Goal: Information Seeking & Learning: Find specific fact

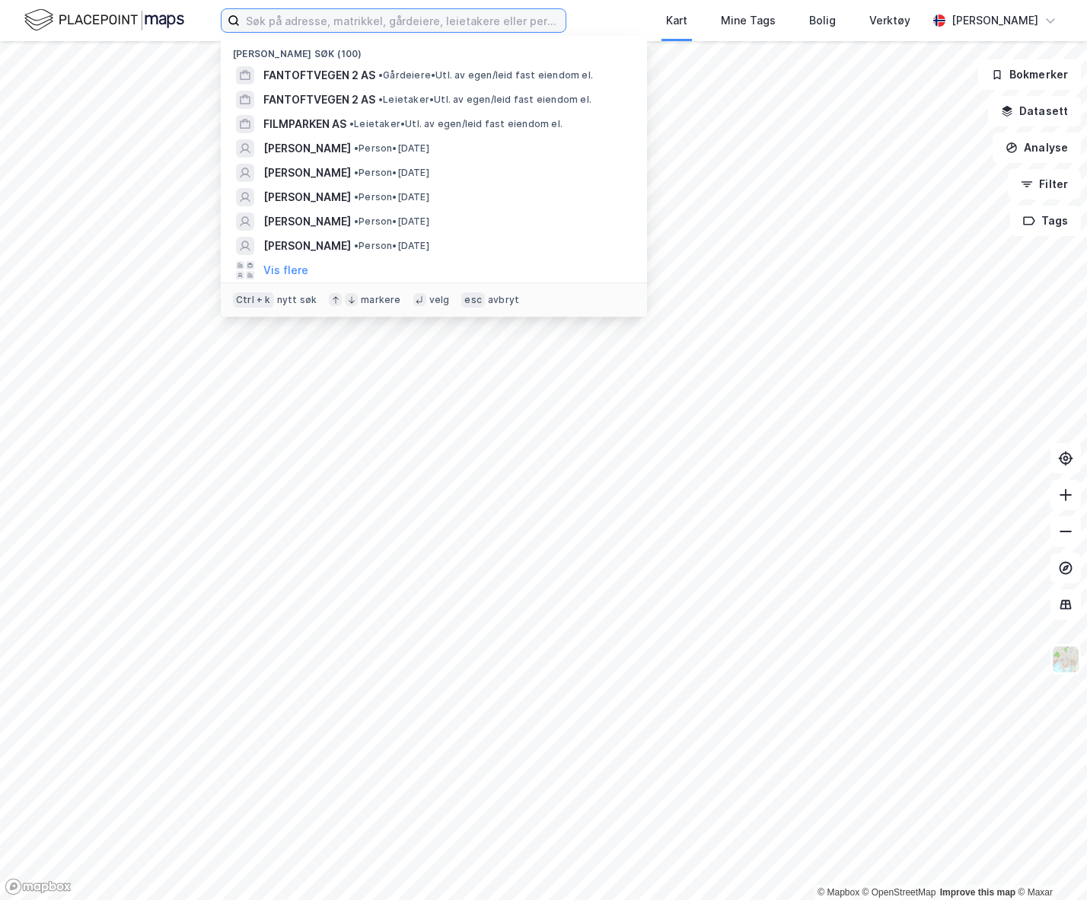
click at [349, 30] on input at bounding box center [403, 20] width 326 height 23
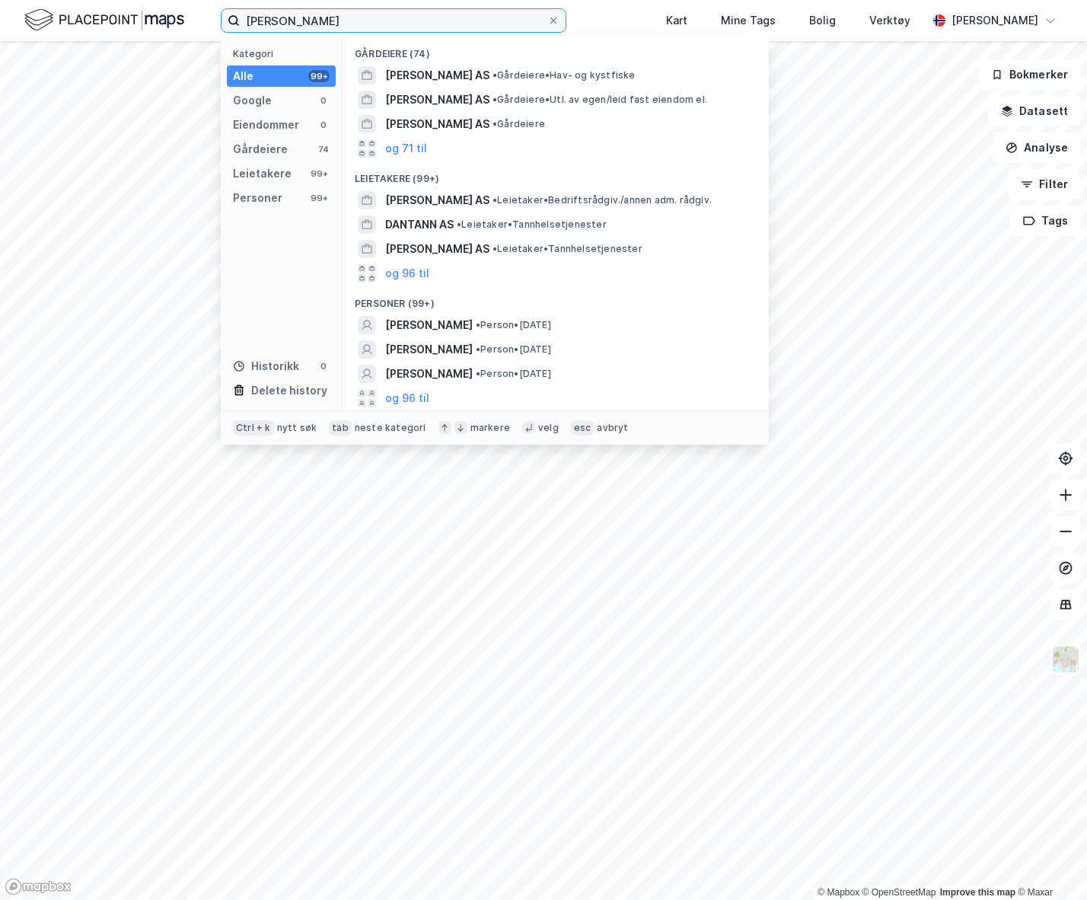
type input "[PERSON_NAME]"
click at [525, 320] on span "• Person • [DATE]" at bounding box center [513, 325] width 75 height 12
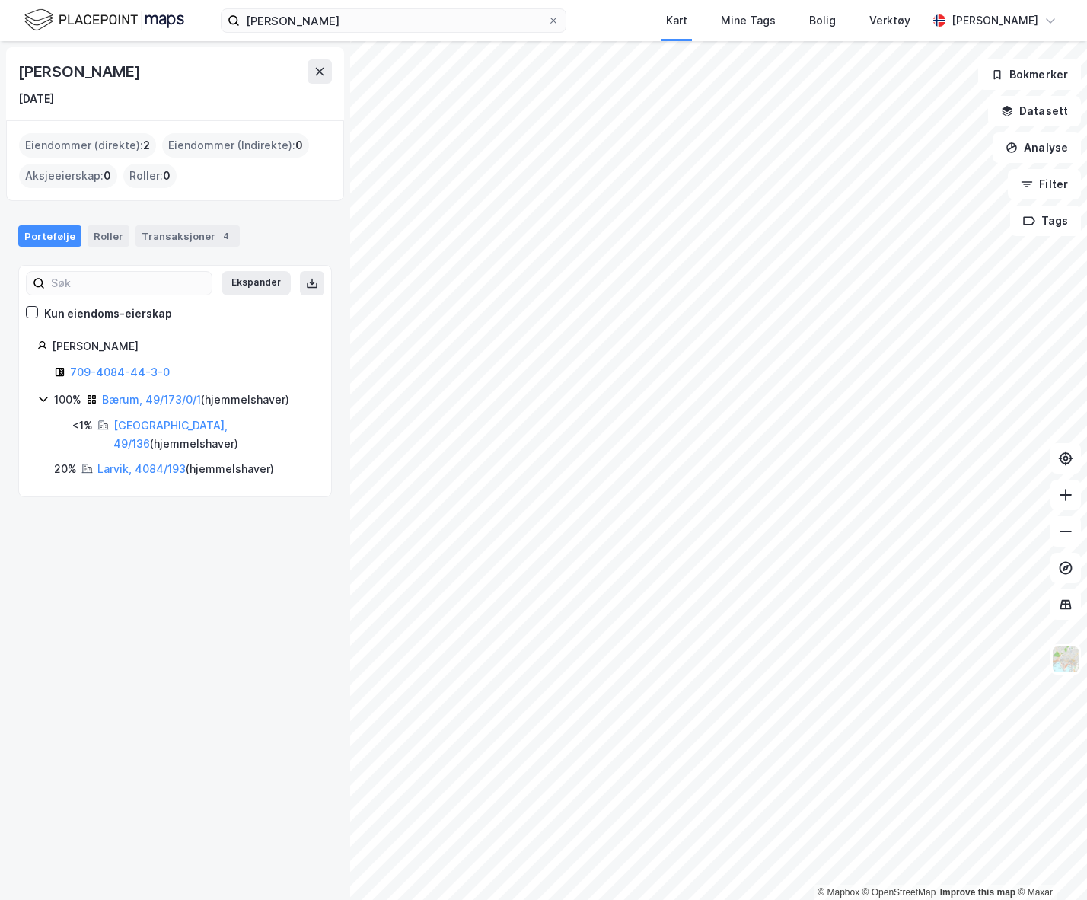
click at [173, 237] on div "Transaksjoner 4" at bounding box center [188, 235] width 104 height 21
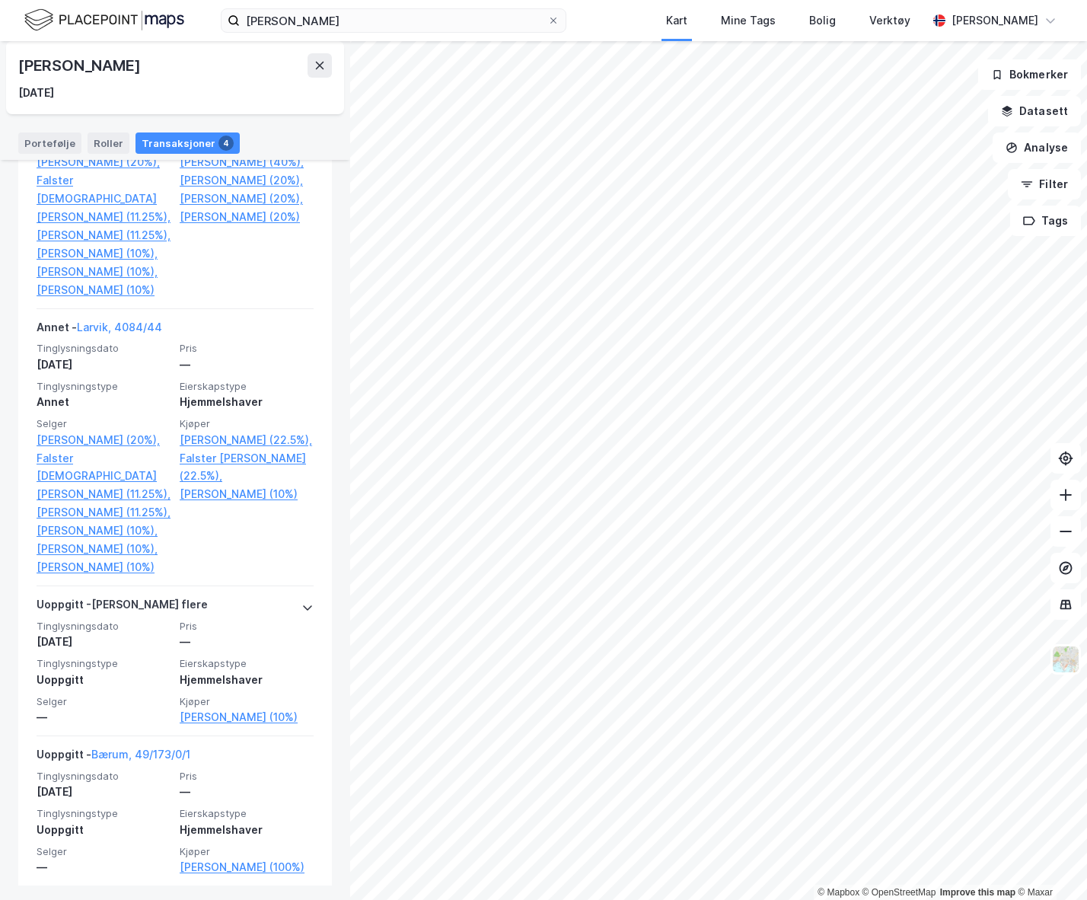
scroll to position [552, 0]
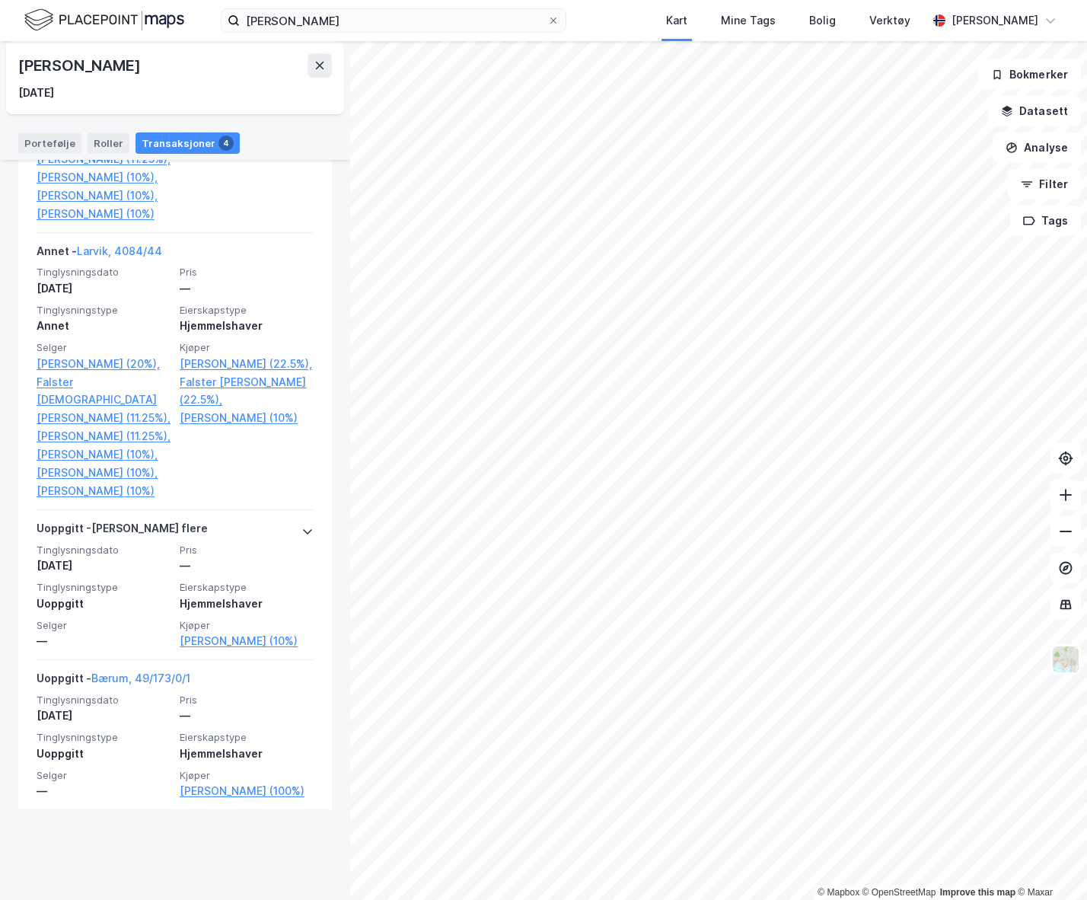
click at [301, 537] on icon at bounding box center [307, 531] width 12 height 12
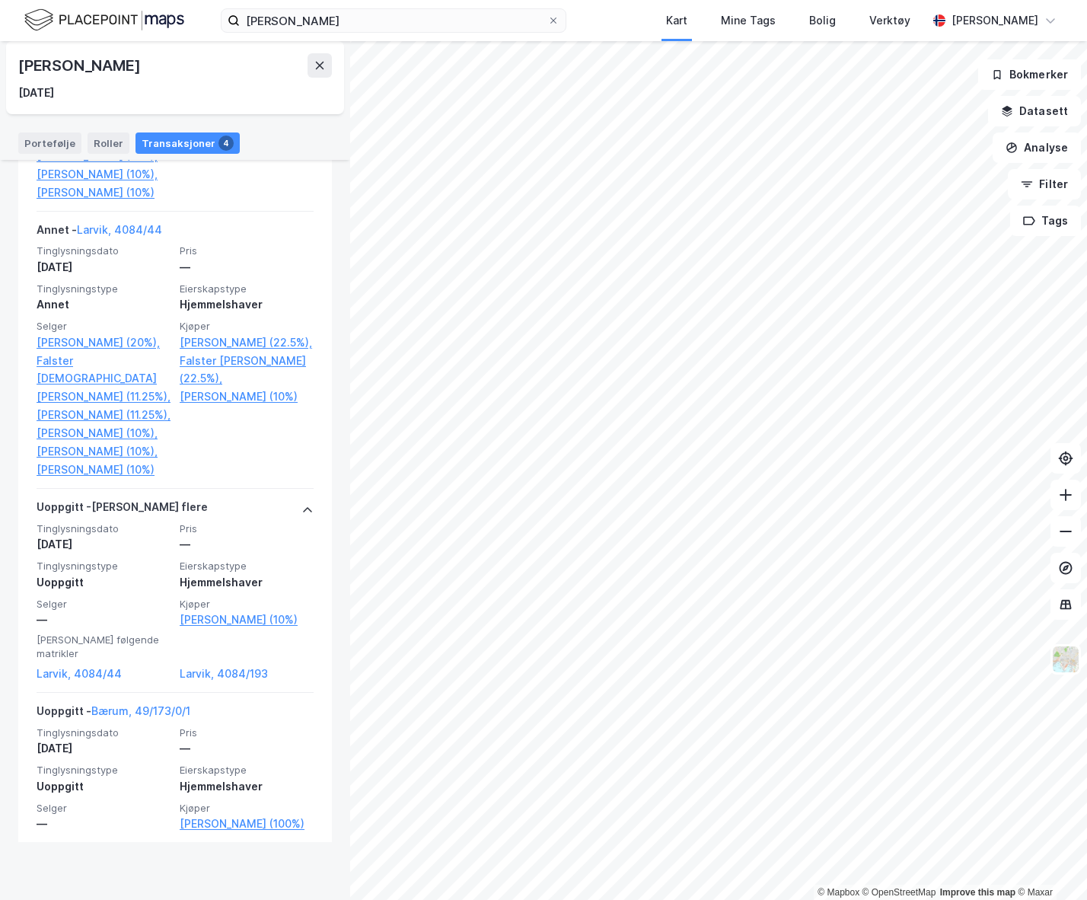
scroll to position [592, 0]
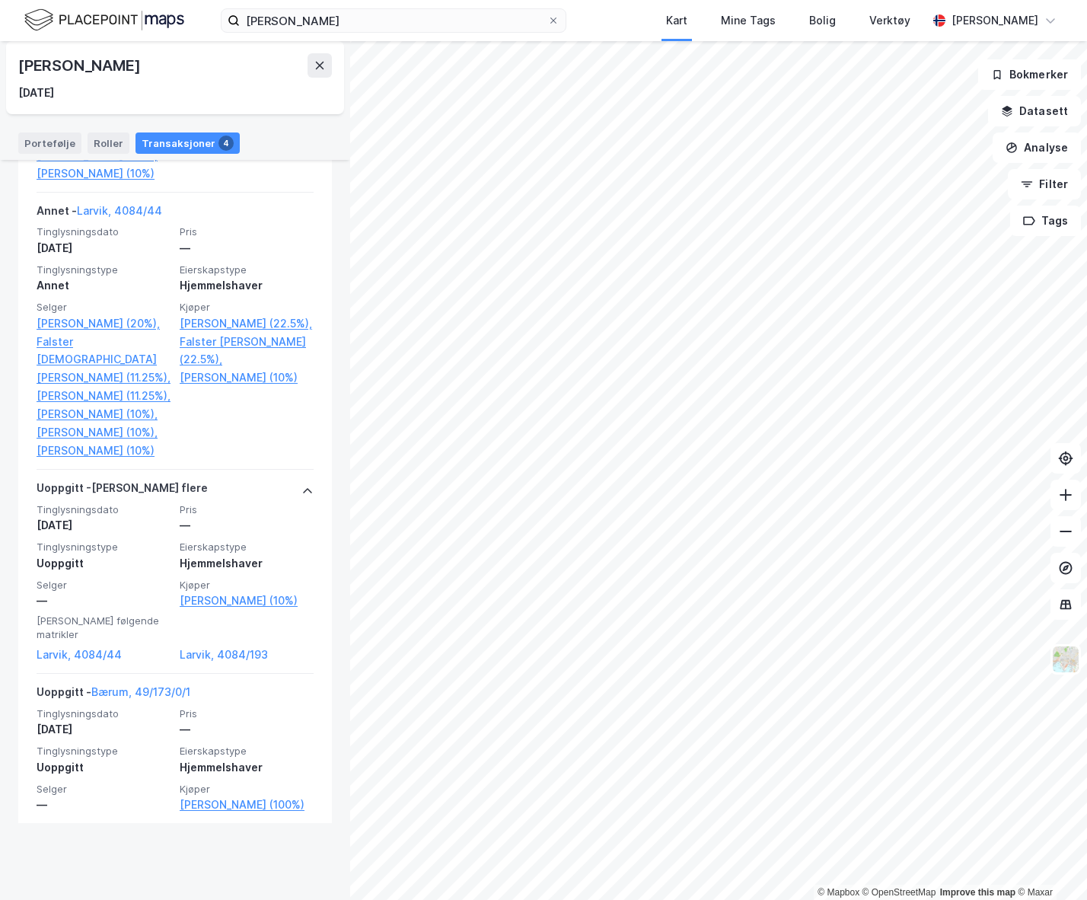
click at [263, 707] on div "Uoppgitt - [GEOGRAPHIC_DATA], 49/173/0/1" at bounding box center [175, 695] width 277 height 24
click at [162, 698] on link "Bærum, 49/173/0/1" at bounding box center [140, 691] width 99 height 13
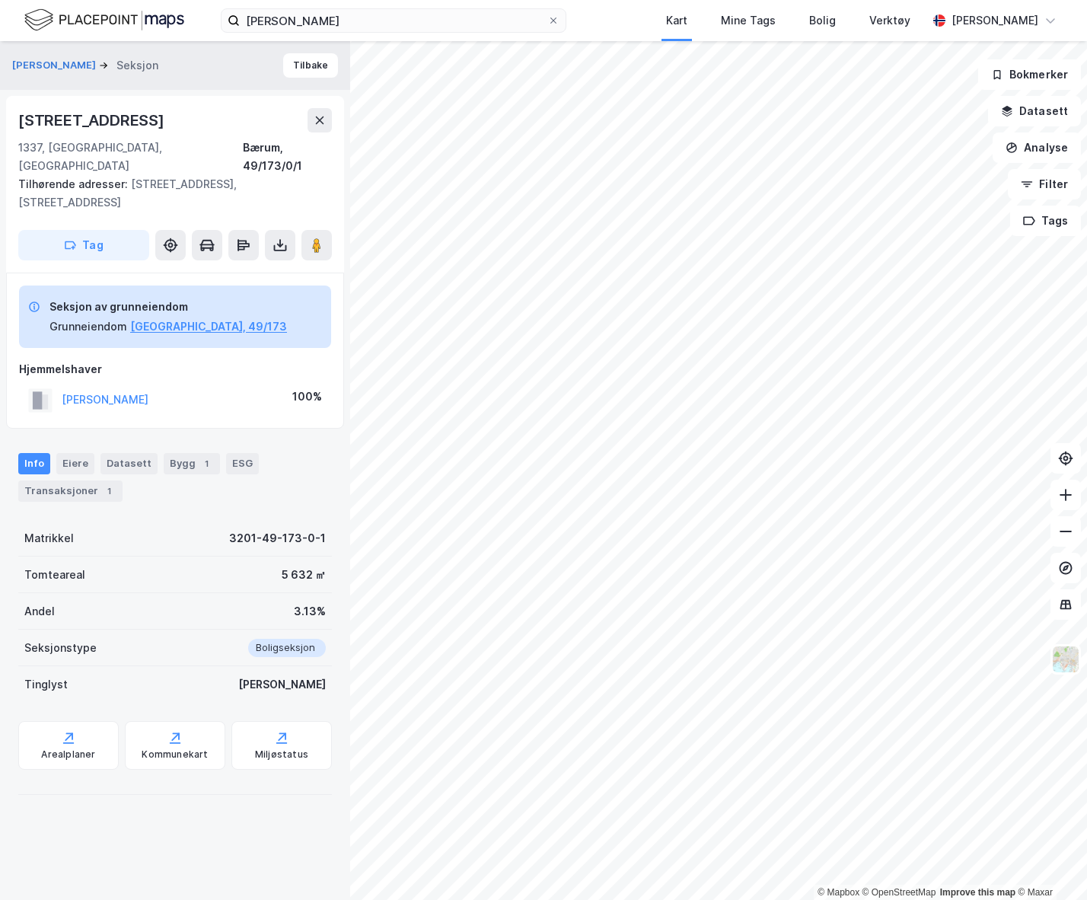
click at [19, 480] on div "Transaksjoner 1" at bounding box center [70, 490] width 104 height 21
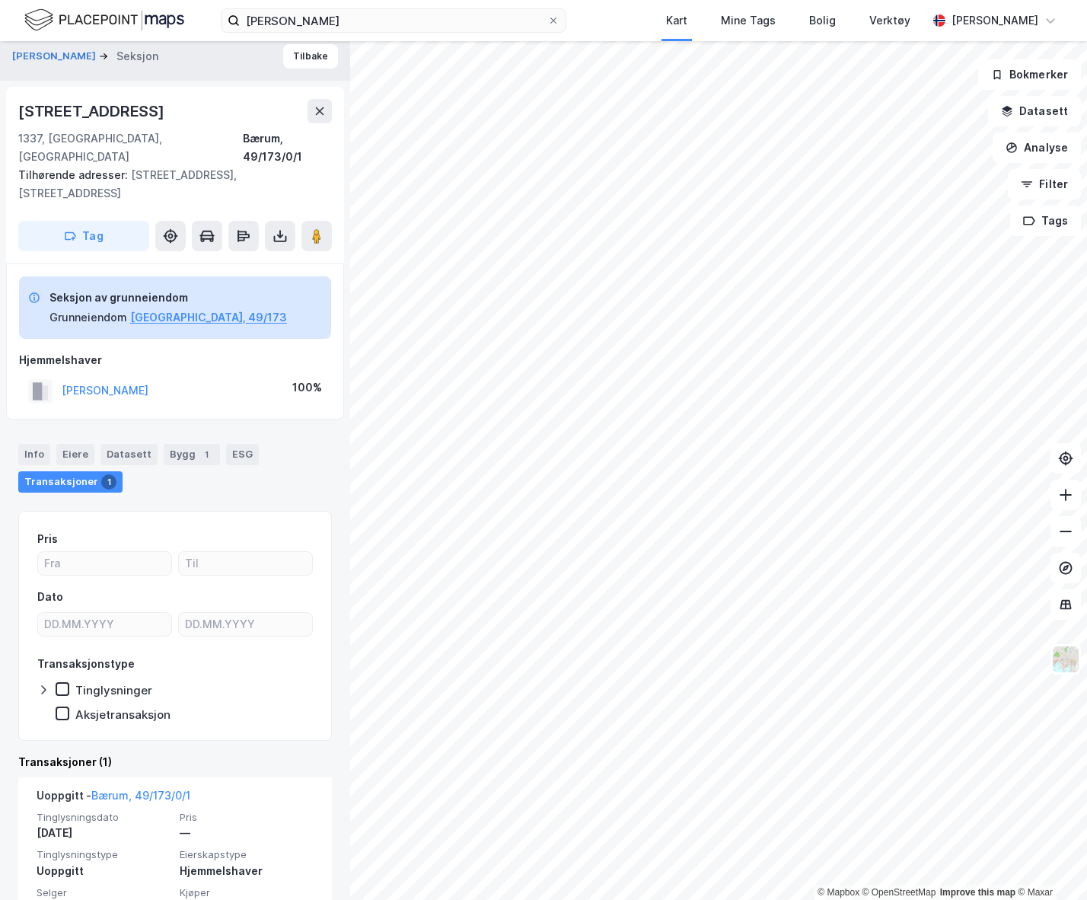
scroll to position [36, 0]
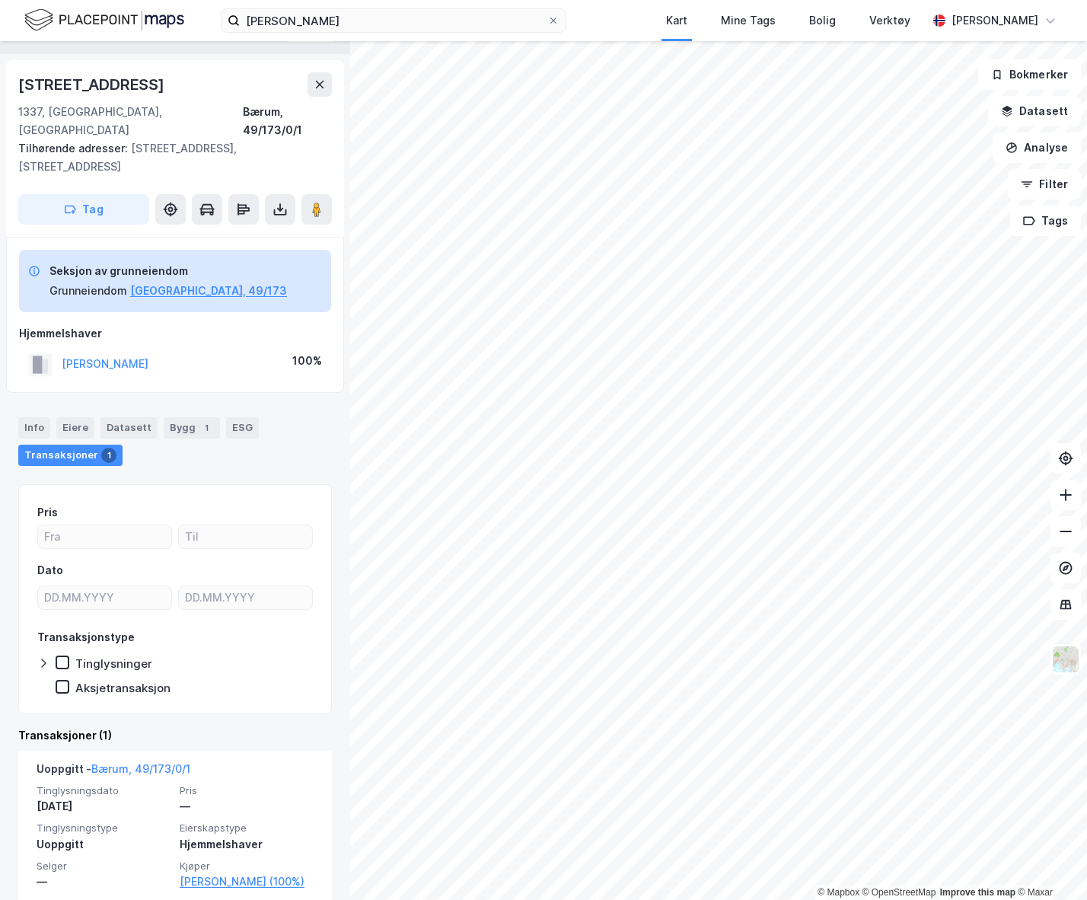
click at [78, 22] on img at bounding box center [104, 20] width 160 height 27
